Goal: Transaction & Acquisition: Purchase product/service

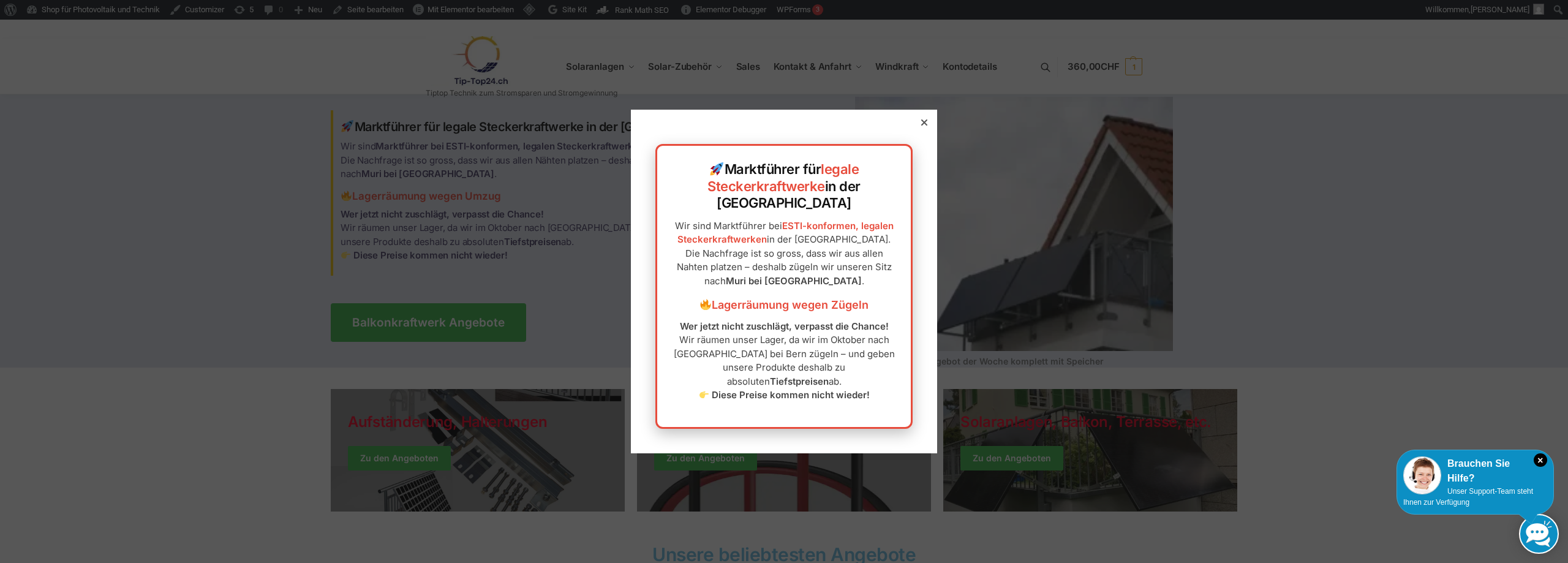
click at [920, 143] on div "Marktführer für legale Steckerkraftwerke in der Schweiz Wir sind Marktführer be…" at bounding box center [784, 282] width 306 height 343
click at [921, 126] on icon at bounding box center [924, 123] width 6 height 6
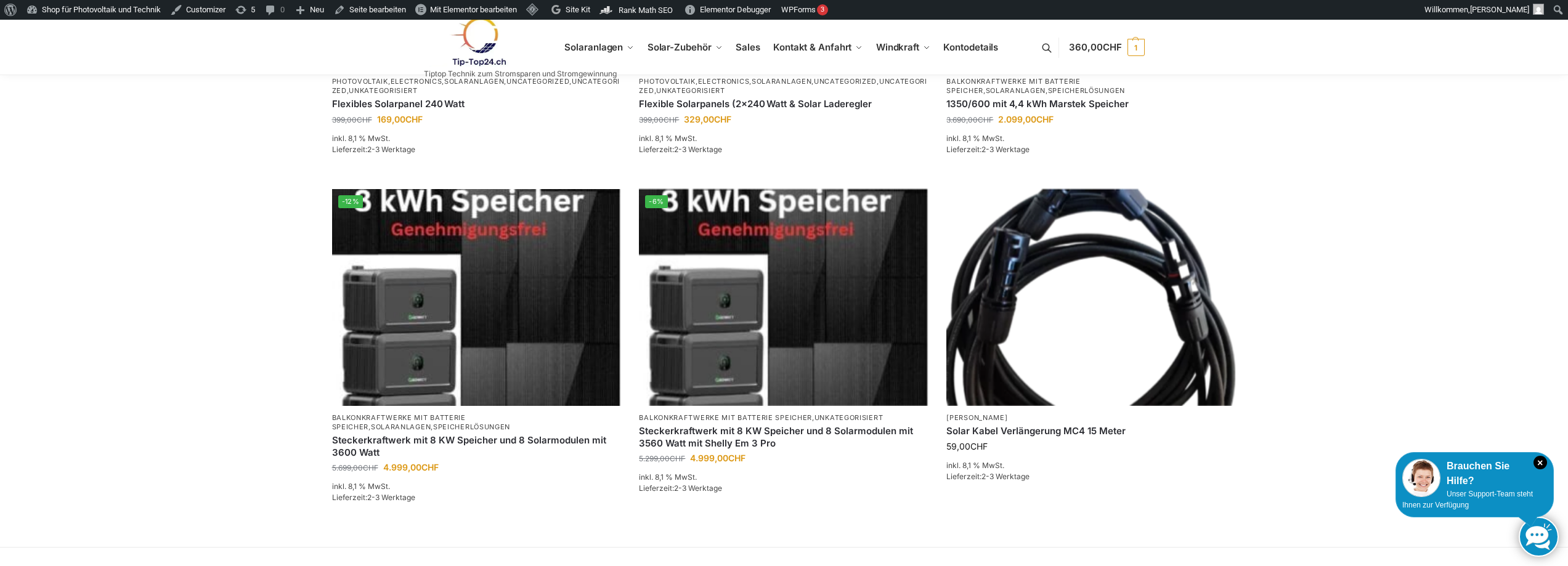
scroll to position [493, 0]
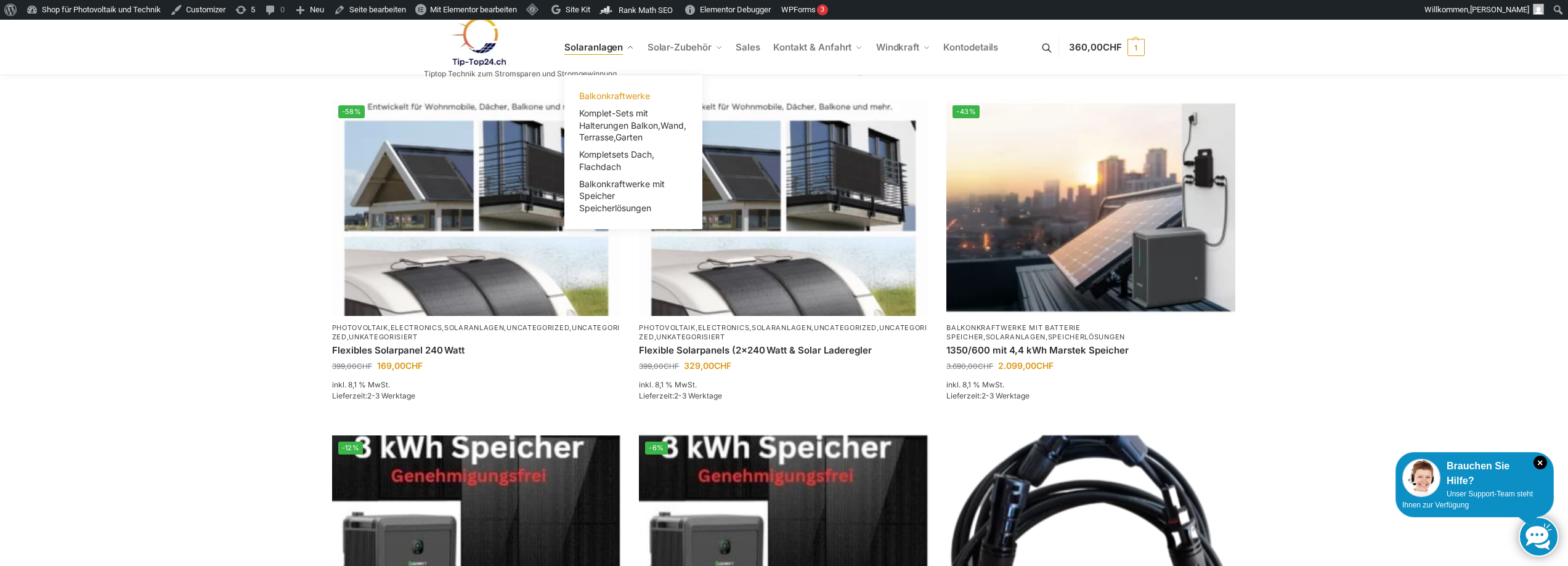
click at [624, 95] on span "Balkonkraftwerke" at bounding box center [614, 95] width 71 height 10
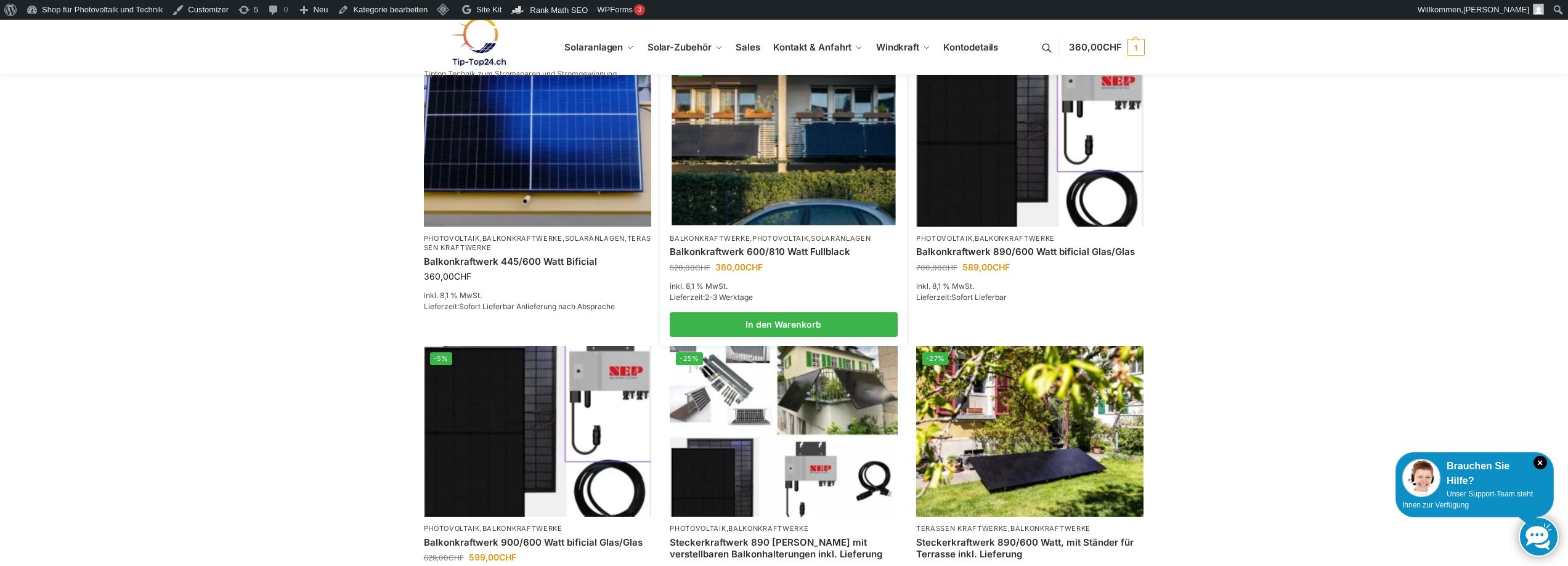
click at [787, 254] on link "Balkonkraftwerk 600/810 Watt Fullblack" at bounding box center [784, 251] width 228 height 12
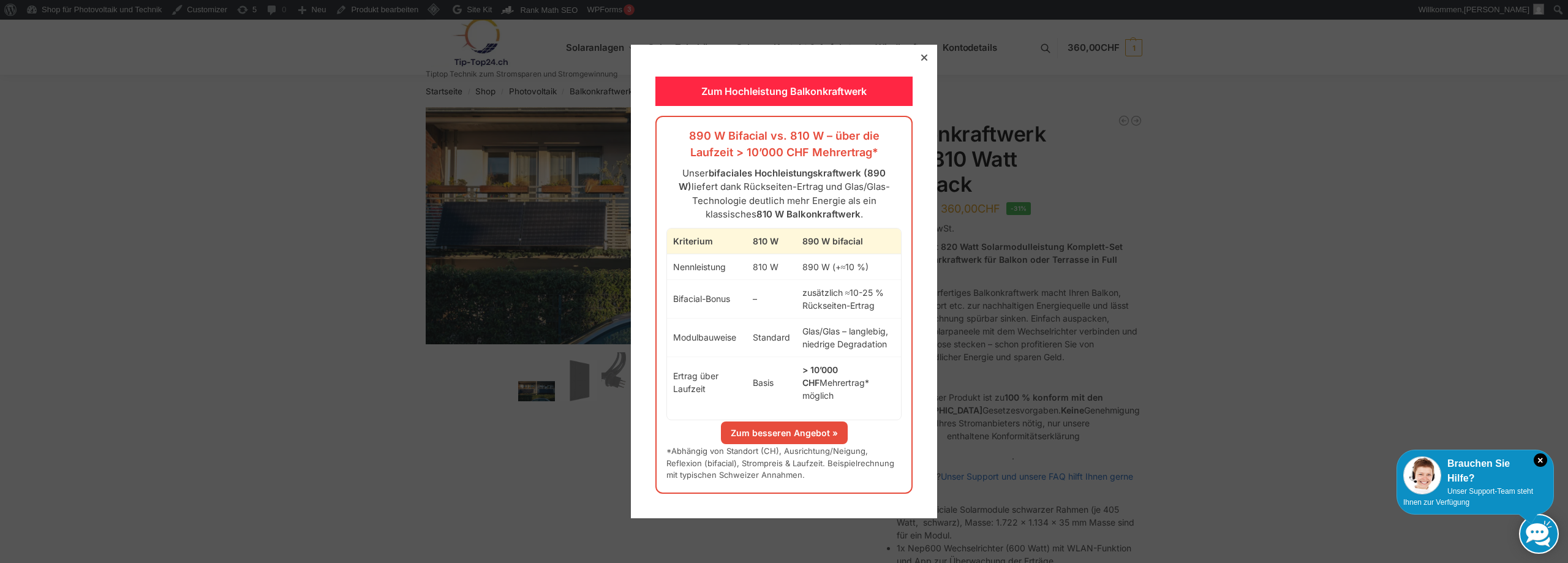
click at [921, 61] on icon at bounding box center [924, 58] width 6 height 6
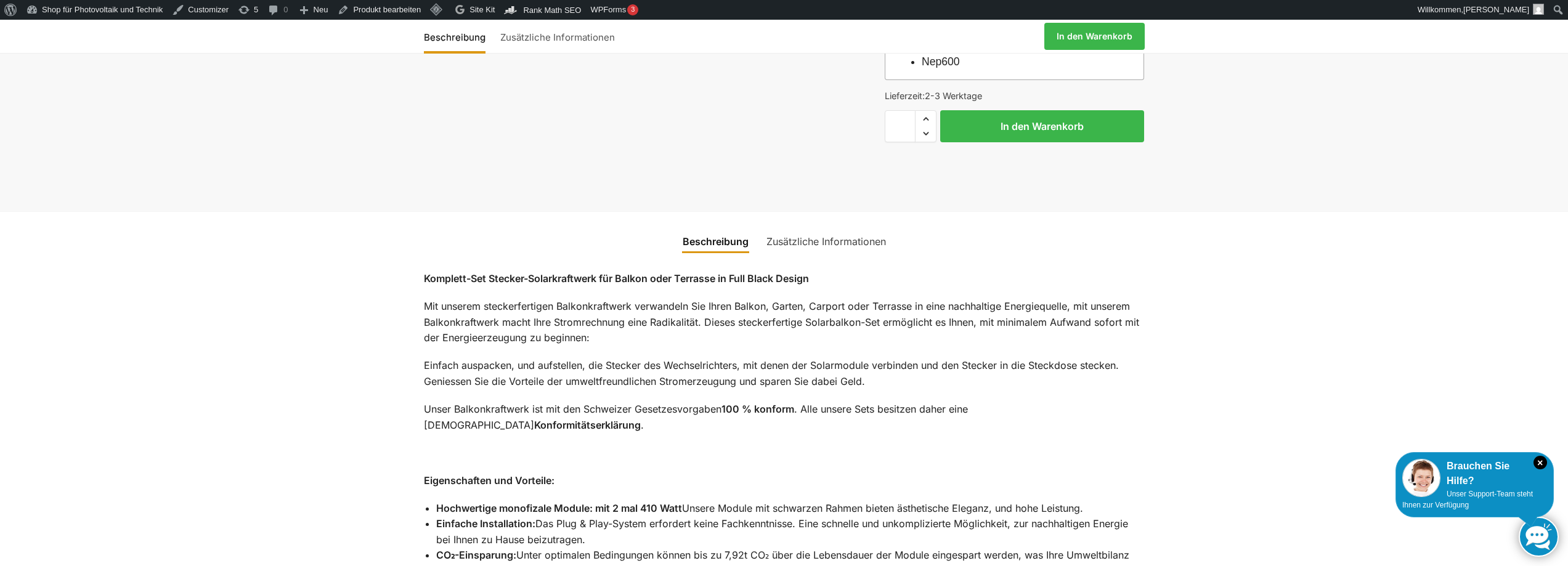
scroll to position [493, 0]
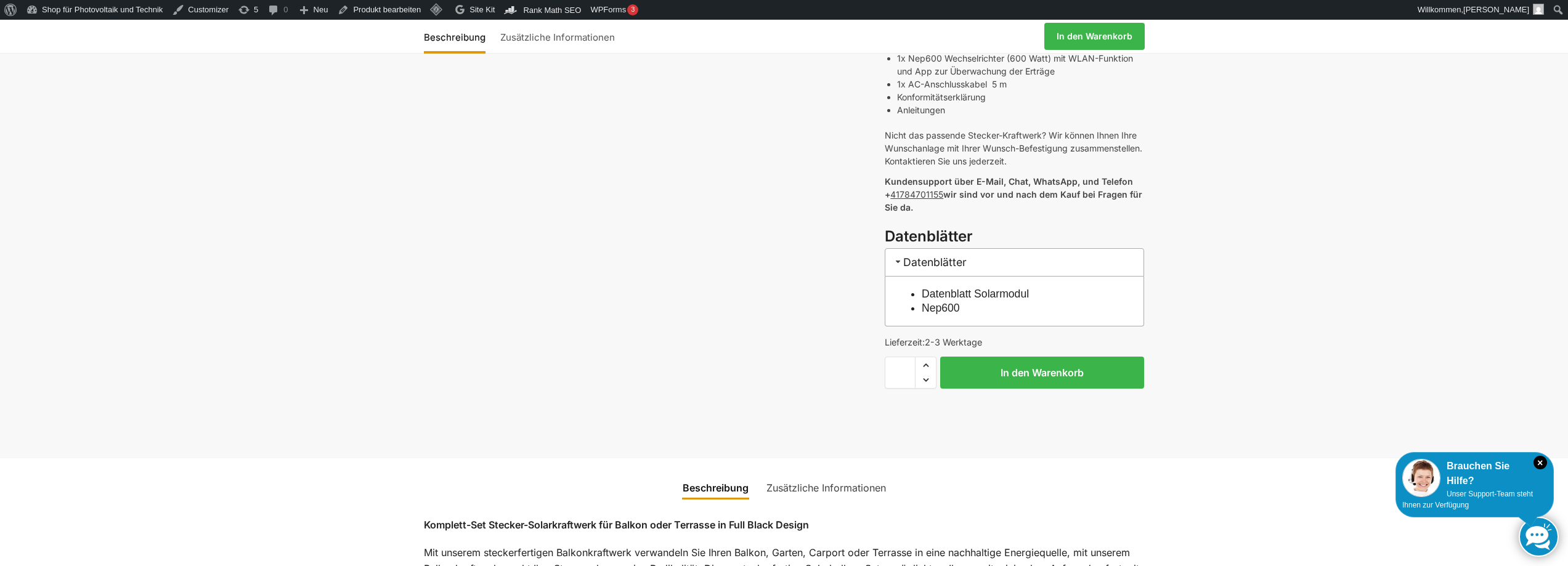
click at [983, 288] on link "Datenblatt Solarmodul" at bounding box center [975, 293] width 107 height 12
